Goal: Browse casually: Explore the website without a specific task or goal

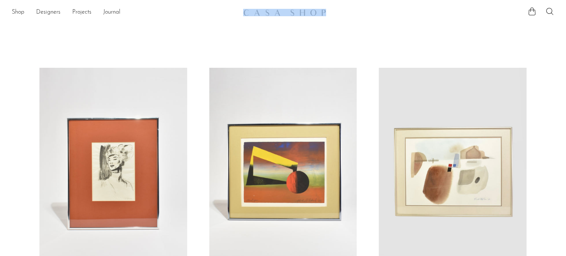
drag, startPoint x: 238, startPoint y: 14, endPoint x: 337, endPoint y: 18, distance: 98.4
click at [337, 18] on div "Shop Featured New Arrivals Bestsellers Coming Soon Jewelry Jewelry All Earrings…" at bounding box center [283, 12] width 566 height 13
copy div
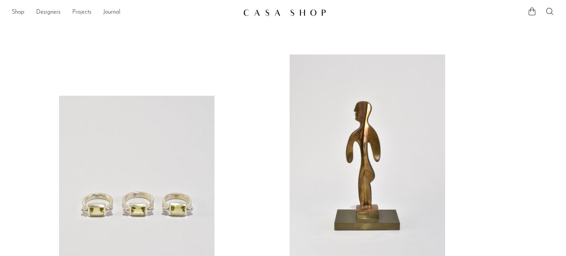
click at [78, 14] on link "Projects" at bounding box center [81, 13] width 19 height 10
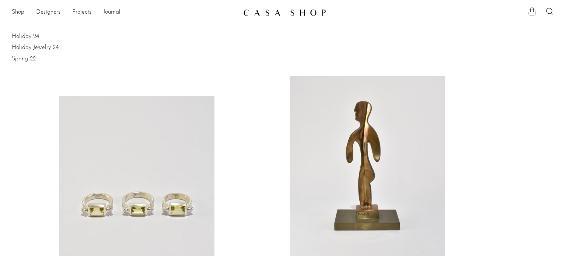
click at [42, 35] on link "Holiday 24" at bounding box center [283, 36] width 542 height 8
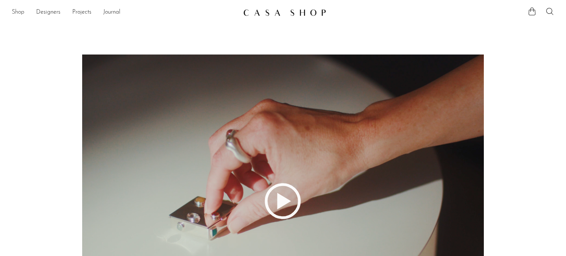
click at [15, 13] on link "Shop" at bounding box center [18, 13] width 13 height 10
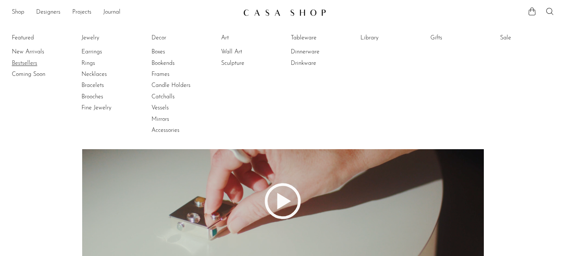
click at [22, 66] on link "Bestsellers" at bounding box center [39, 63] width 55 height 8
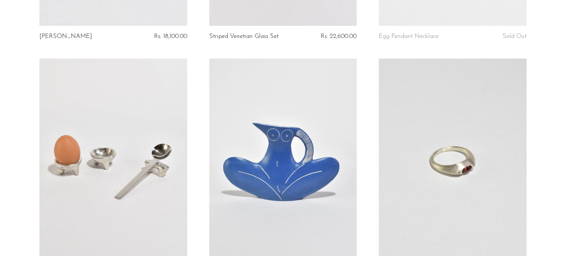
scroll to position [2644, 0]
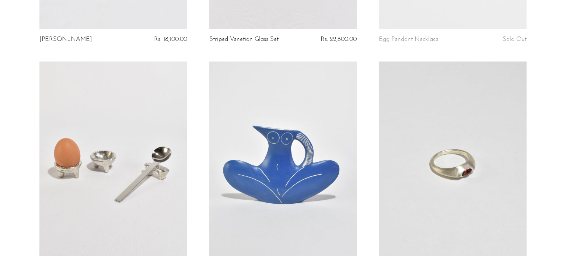
click at [222, 109] on link at bounding box center [283, 164] width 148 height 207
click at [145, 116] on link at bounding box center [113, 164] width 148 height 207
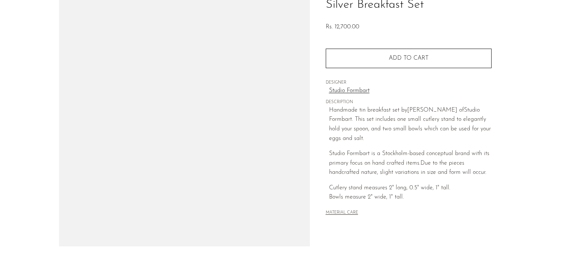
scroll to position [65, 0]
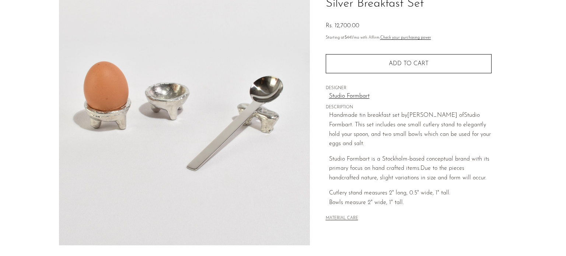
click at [464, 117] on p "Handmade tin breakfast set by Sarah E. Haukka of Studio Formbart. This set incl…" at bounding box center [410, 130] width 162 height 38
copy p "Studio Formbart"
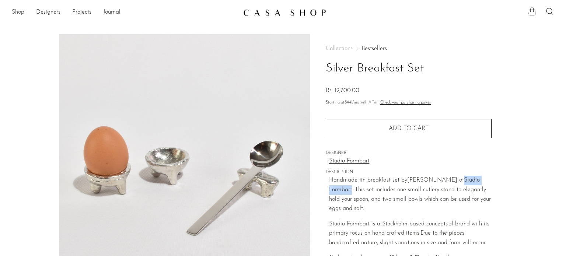
click at [18, 10] on link "Shop" at bounding box center [18, 13] width 13 height 10
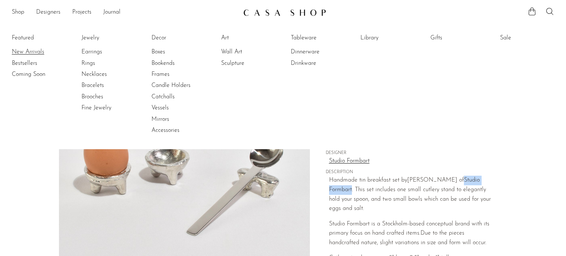
click at [23, 56] on link "New Arrivals" at bounding box center [39, 52] width 55 height 8
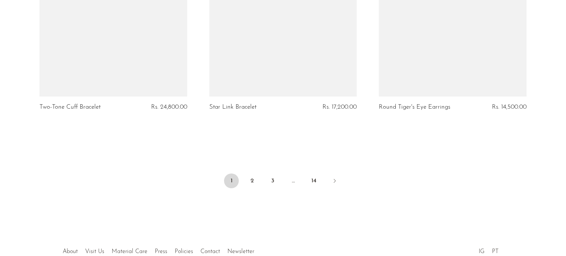
scroll to position [2825, 0]
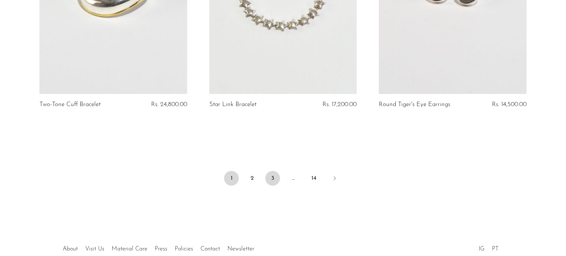
click at [266, 186] on link "3" at bounding box center [272, 178] width 15 height 15
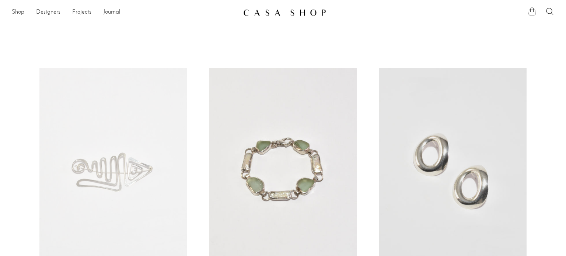
click at [23, 12] on link "Shop" at bounding box center [18, 13] width 13 height 10
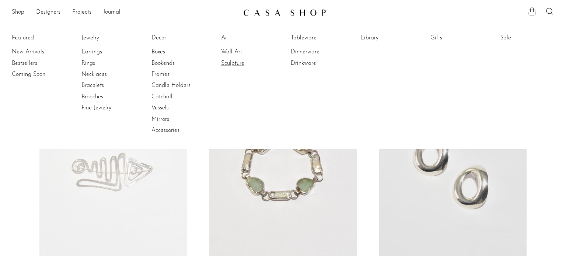
click at [236, 64] on link "Sculpture" at bounding box center [248, 63] width 55 height 8
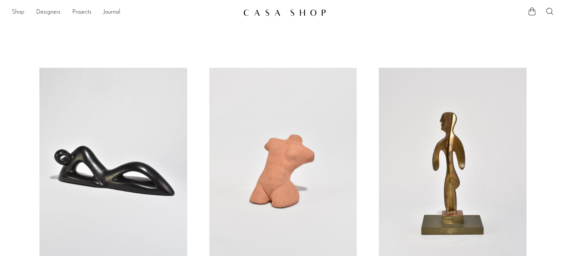
click at [23, 13] on link "Shop" at bounding box center [18, 13] width 13 height 10
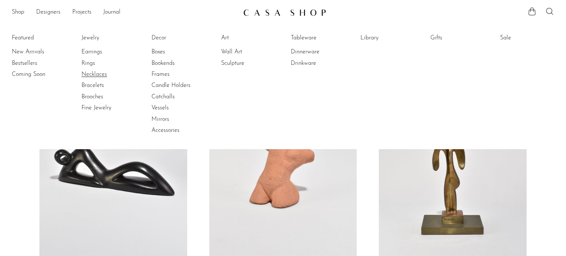
click at [91, 71] on link "Necklaces" at bounding box center [108, 74] width 55 height 8
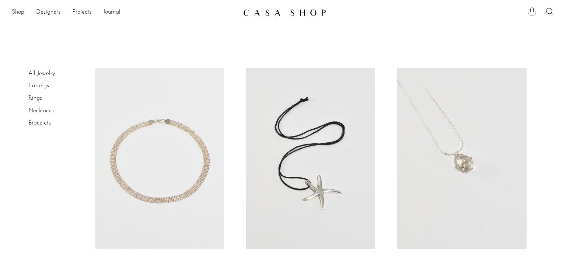
click at [22, 13] on link "Shop" at bounding box center [18, 13] width 13 height 10
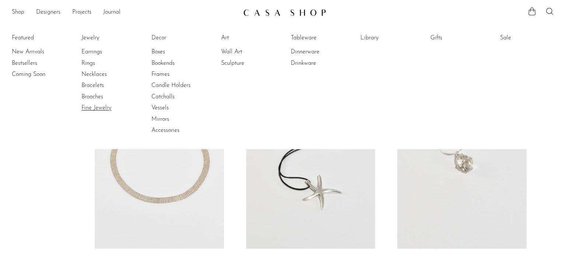
click at [96, 106] on link "Fine Jewelry" at bounding box center [108, 108] width 55 height 8
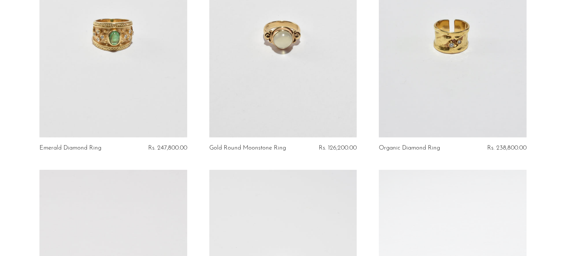
scroll to position [137, 0]
click at [160, 148] on span "Rs. 247,800.00" at bounding box center [167, 147] width 39 height 6
copy span "247,800.00"
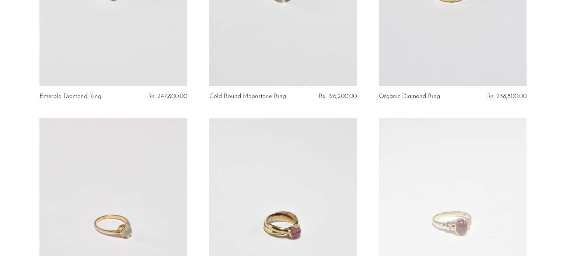
scroll to position [0, 0]
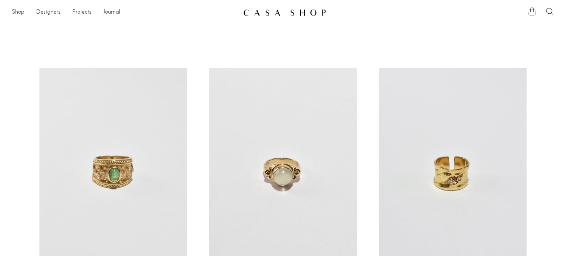
click at [20, 9] on link "Shop" at bounding box center [18, 13] width 13 height 10
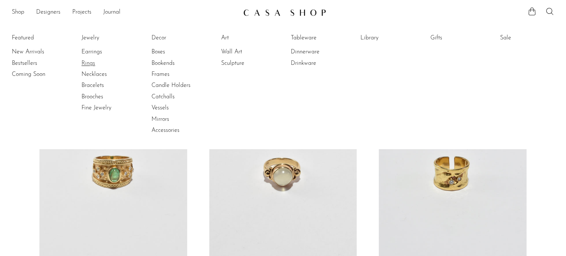
click at [85, 65] on link "Rings" at bounding box center [108, 63] width 55 height 8
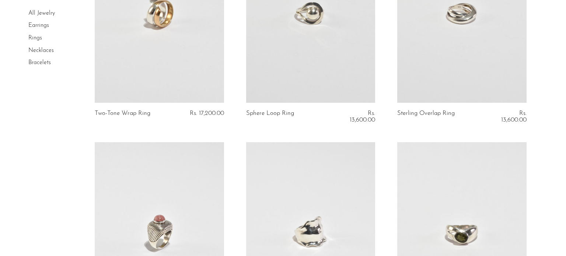
scroll to position [499, 0]
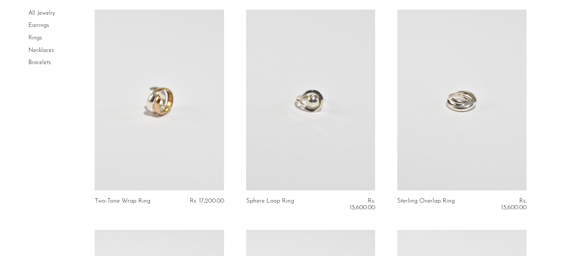
click at [39, 60] on link "Bracelets" at bounding box center [39, 63] width 22 height 6
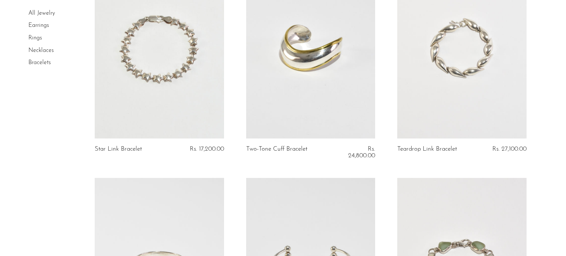
scroll to position [90, 0]
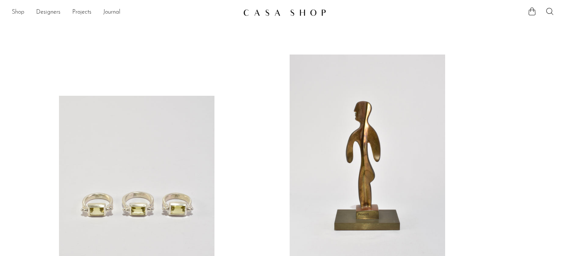
click at [22, 12] on link "Shop" at bounding box center [18, 13] width 13 height 10
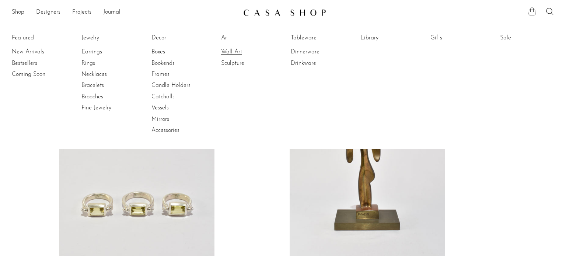
click at [238, 52] on link "Wall Art" at bounding box center [248, 52] width 55 height 8
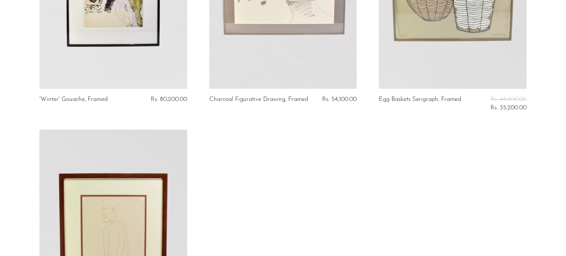
scroll to position [890, 0]
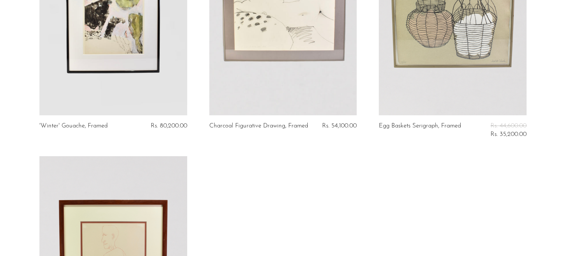
click at [221, 107] on link at bounding box center [283, 12] width 148 height 207
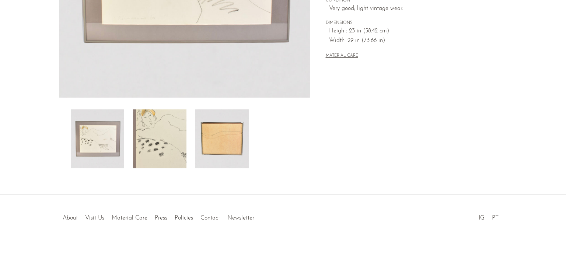
scroll to position [224, 0]
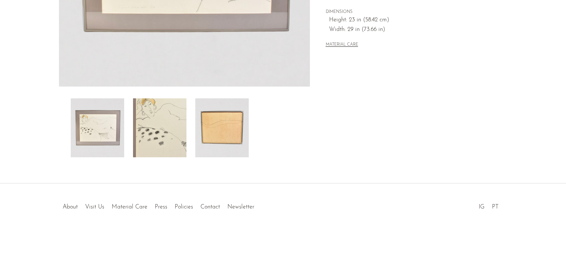
click at [249, 119] on div at bounding box center [184, 127] width 227 height 59
click at [238, 122] on img at bounding box center [221, 127] width 53 height 59
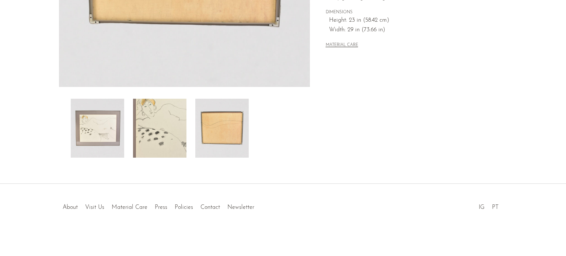
scroll to position [222, 0]
click at [90, 153] on img at bounding box center [97, 128] width 53 height 59
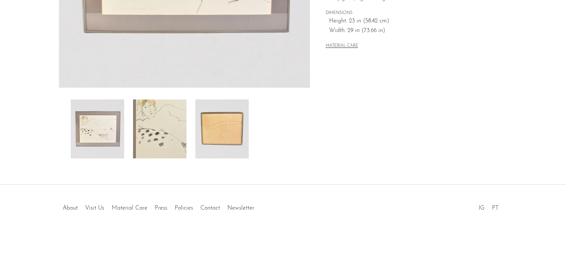
click at [176, 138] on img at bounding box center [159, 128] width 53 height 59
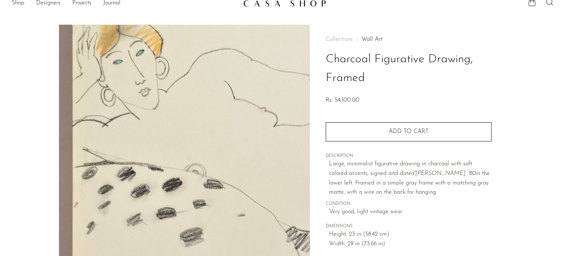
scroll to position [0, 0]
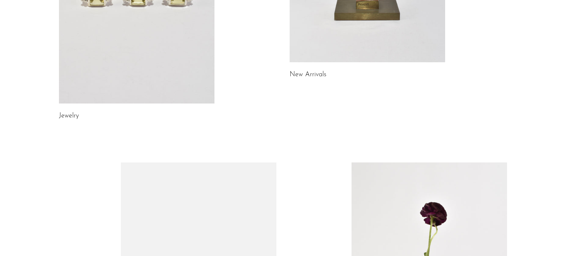
scroll to position [215, 0]
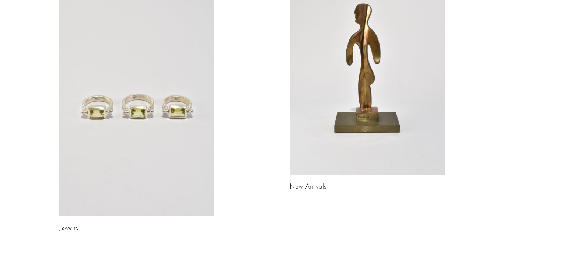
click at [493, 111] on div "Jewelry New Arrivals Library Gifts" at bounding box center [282, 233] width 471 height 553
copy body "Shop Featured New Arrivals Bestsellers Coming Soon Jewelry Jewelry All Earrings…"
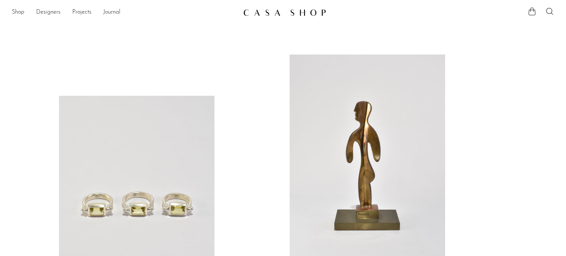
click at [46, 14] on link "Designers" at bounding box center [48, 13] width 24 height 10
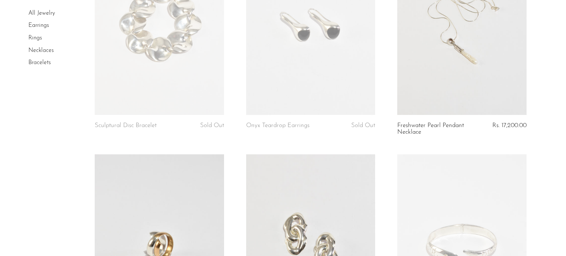
scroll to position [137, 0]
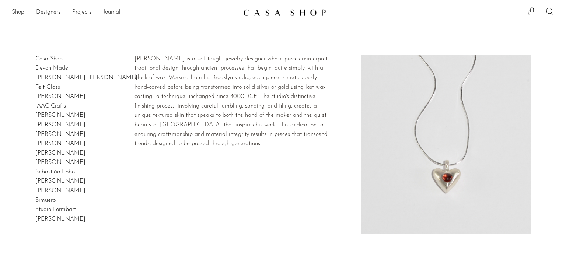
click at [52, 78] on link "[PERSON_NAME] [PERSON_NAME]" at bounding box center [86, 78] width 102 height 6
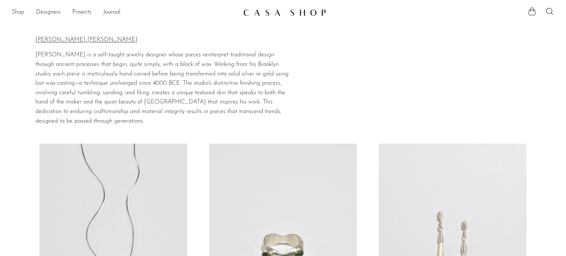
click at [16, 14] on link "Shop" at bounding box center [18, 13] width 13 height 10
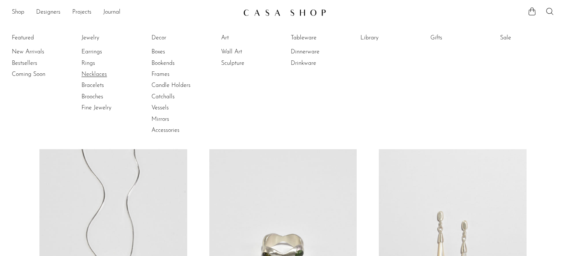
click at [94, 76] on link "Necklaces" at bounding box center [108, 74] width 55 height 8
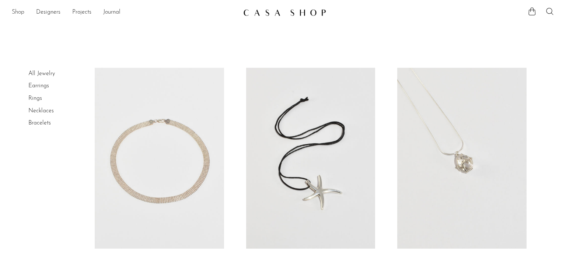
click at [20, 14] on link "Shop" at bounding box center [18, 13] width 13 height 10
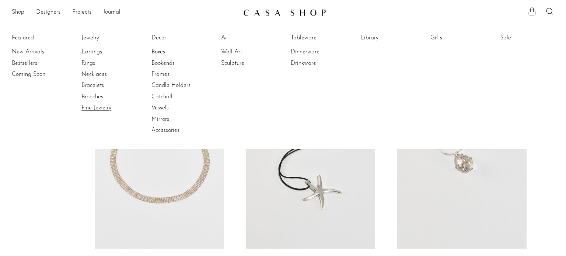
click at [94, 107] on link "Fine Jewelry" at bounding box center [108, 108] width 55 height 8
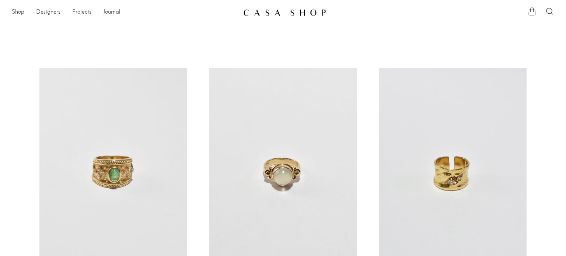
click at [78, 11] on link "Projects" at bounding box center [81, 13] width 19 height 10
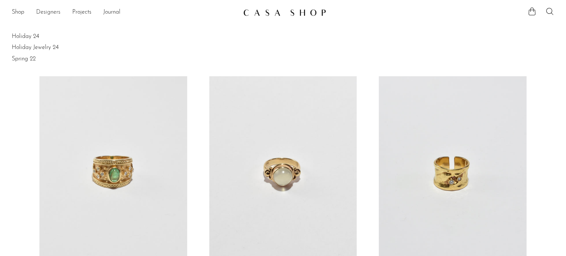
click at [42, 10] on link "Designers" at bounding box center [48, 13] width 24 height 10
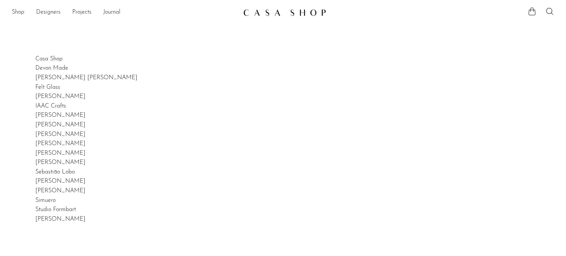
click at [21, 11] on link "Shop" at bounding box center [18, 13] width 13 height 10
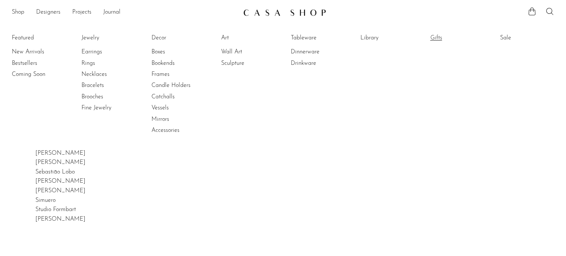
click at [437, 40] on link "Gifts" at bounding box center [457, 38] width 55 height 8
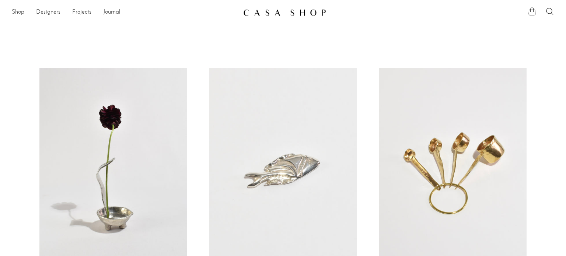
click at [24, 13] on link "Shop" at bounding box center [18, 13] width 13 height 10
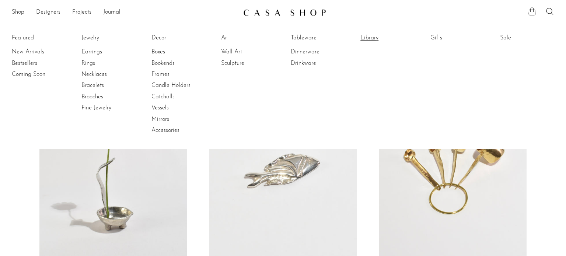
click at [367, 39] on link "Library" at bounding box center [387, 38] width 55 height 8
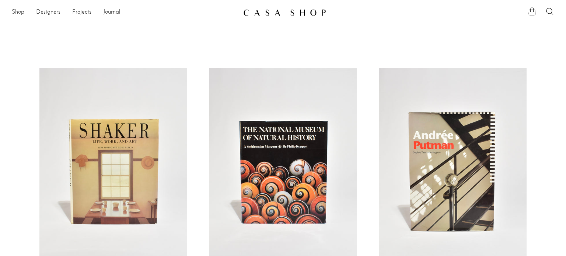
click at [14, 16] on link "Shop" at bounding box center [18, 13] width 13 height 10
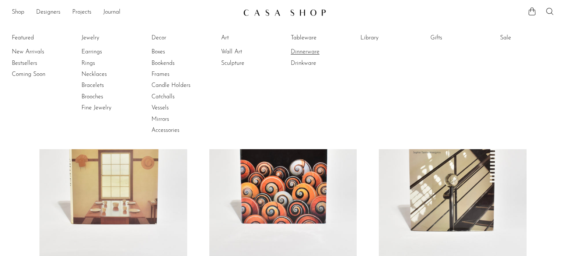
click at [300, 55] on link "Dinnerware" at bounding box center [318, 52] width 55 height 8
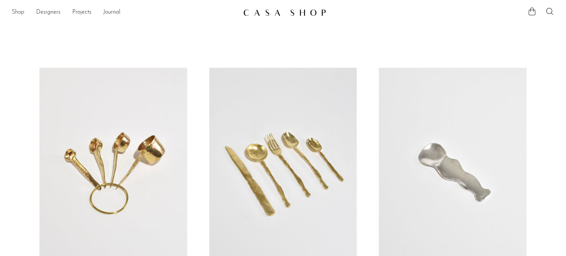
click at [19, 13] on link "Shop" at bounding box center [18, 13] width 13 height 10
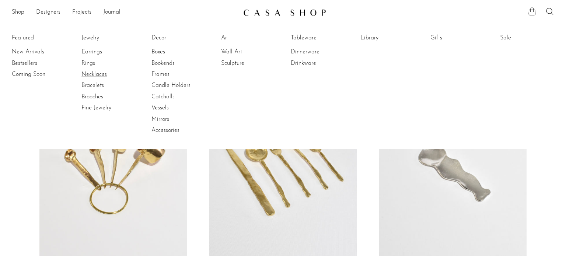
click at [92, 76] on link "Necklaces" at bounding box center [108, 74] width 55 height 8
